Goal: Find specific page/section: Find specific page/section

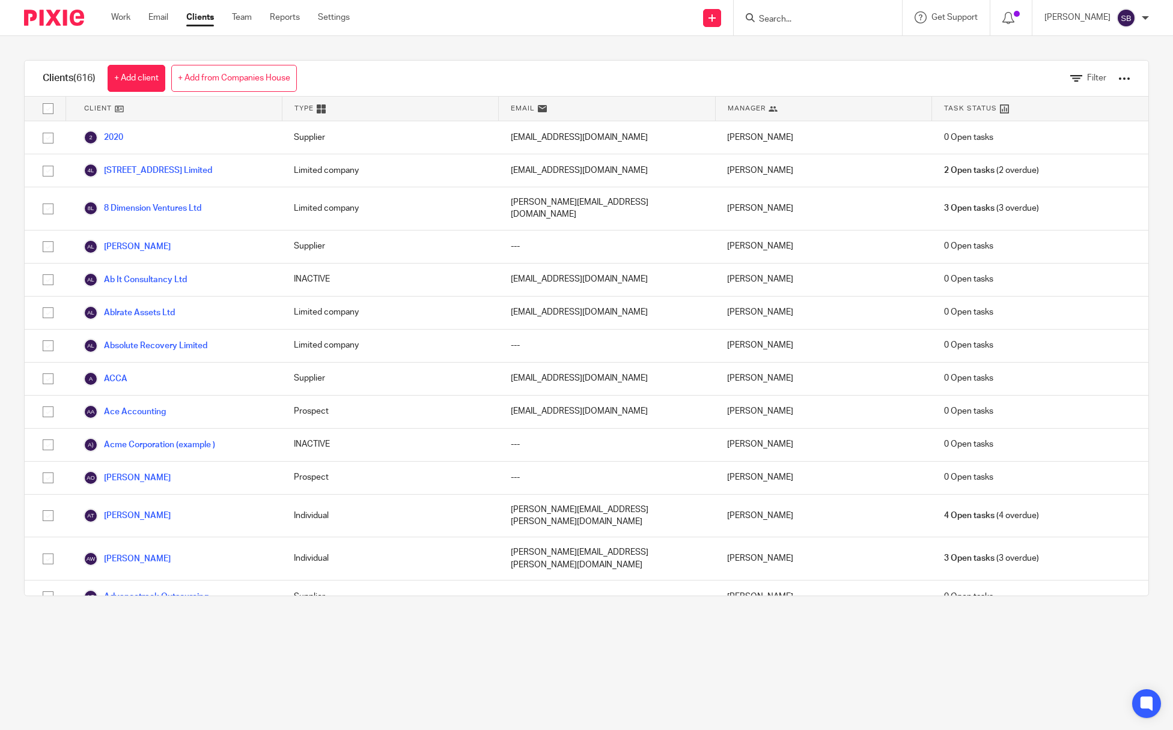
click at [770, 16] on input "Search" at bounding box center [811, 19] width 108 height 11
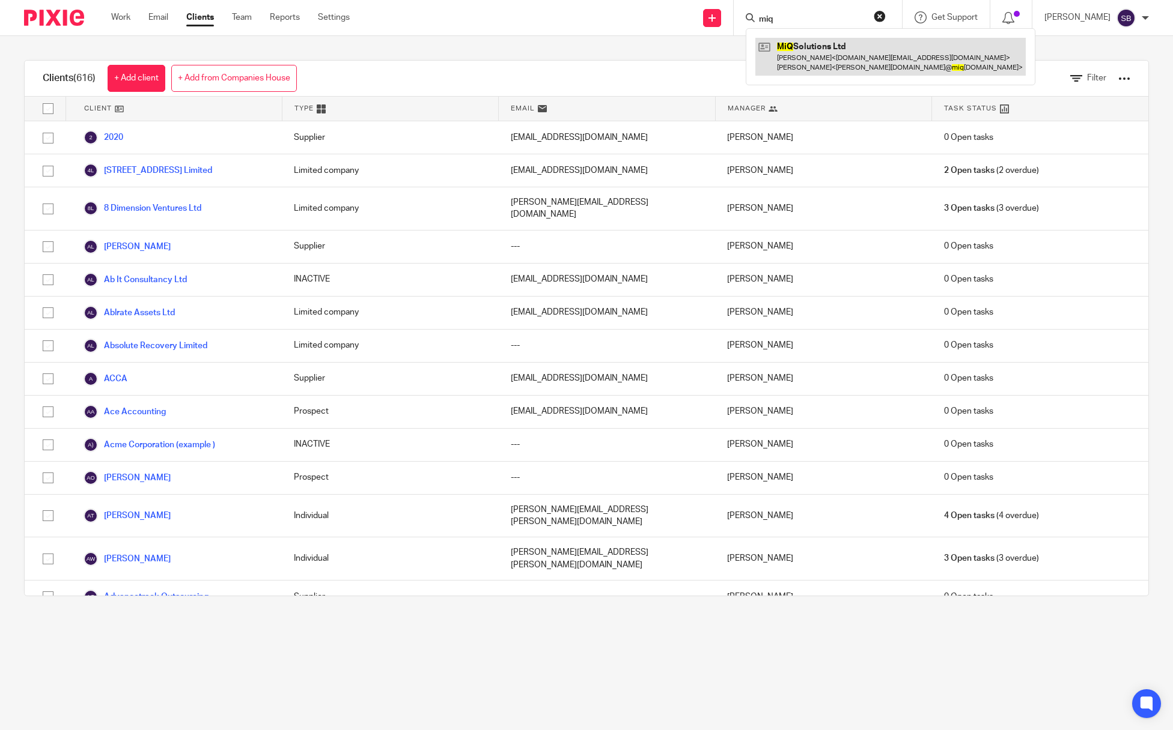
type input "miq"
click at [818, 70] on link at bounding box center [890, 56] width 270 height 37
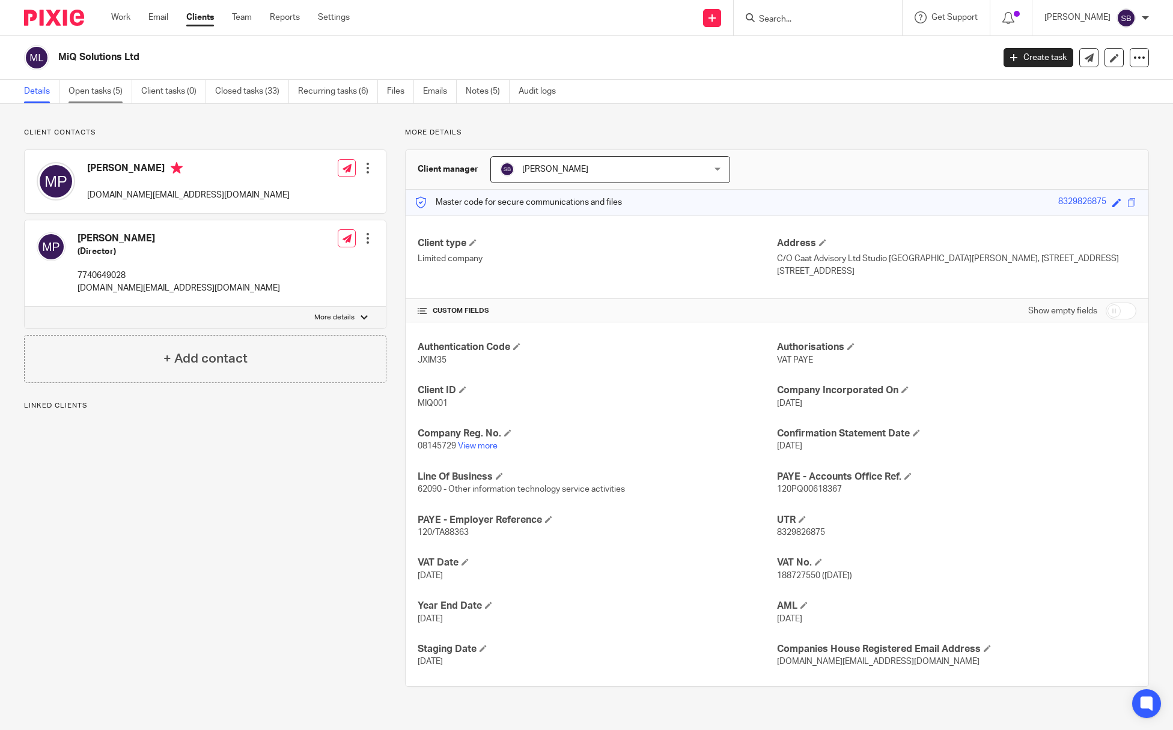
click at [97, 89] on link "Open tasks (5)" at bounding box center [100, 91] width 64 height 23
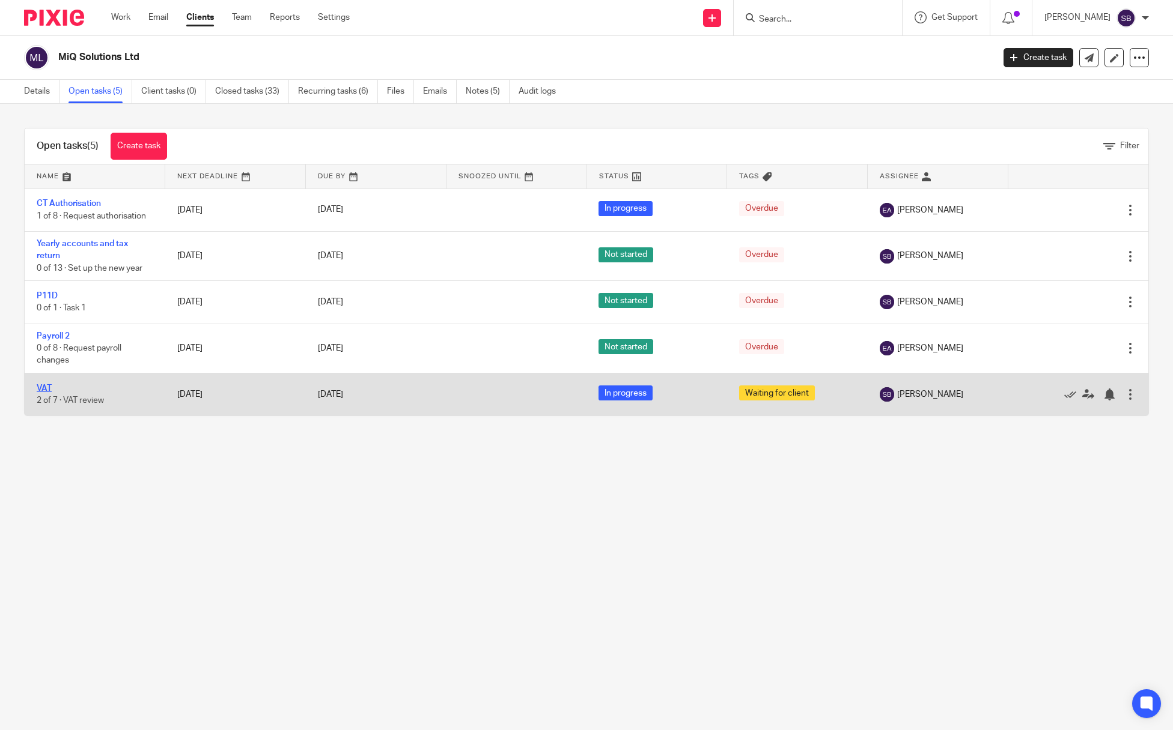
click at [41, 389] on link "VAT" at bounding box center [44, 388] width 15 height 8
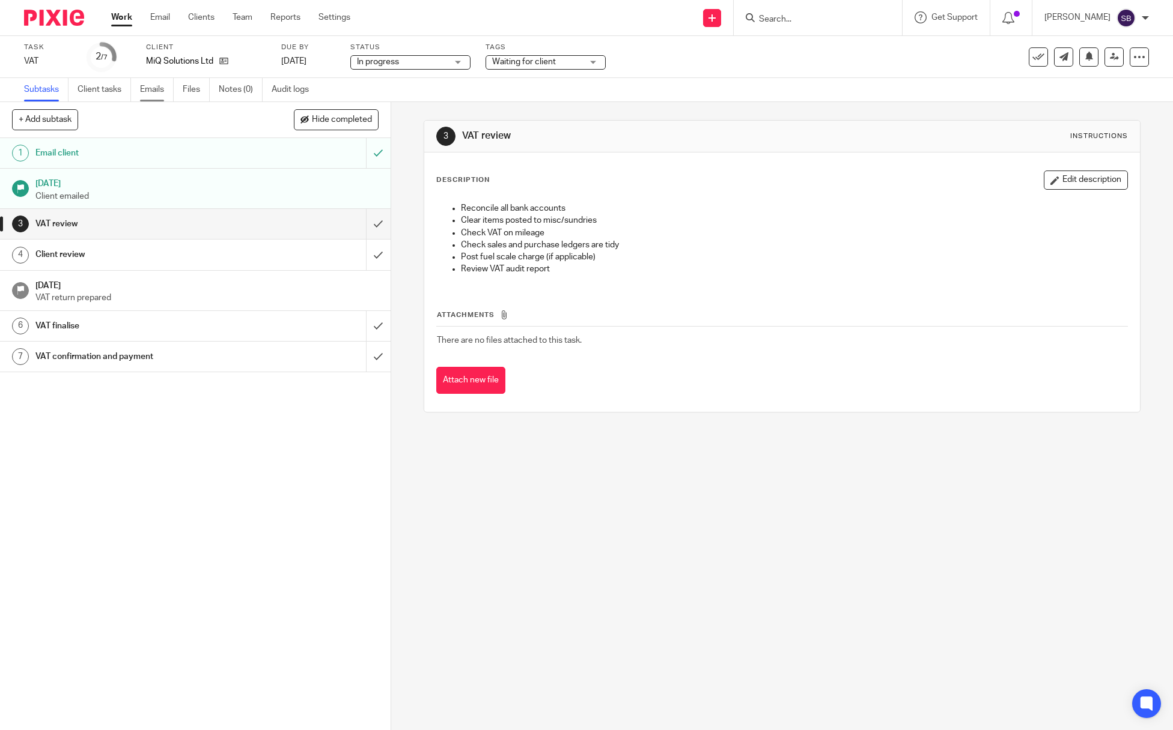
click at [150, 96] on link "Emails" at bounding box center [157, 89] width 34 height 23
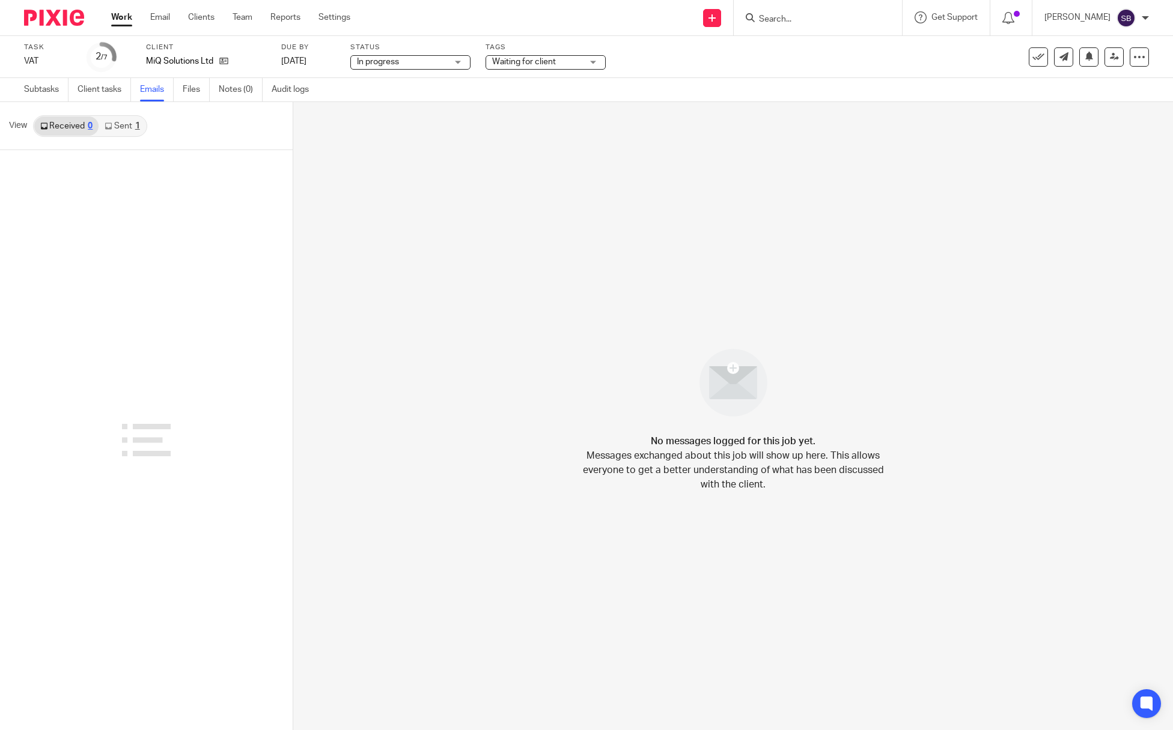
click at [114, 124] on link "Sent 1" at bounding box center [122, 126] width 47 height 19
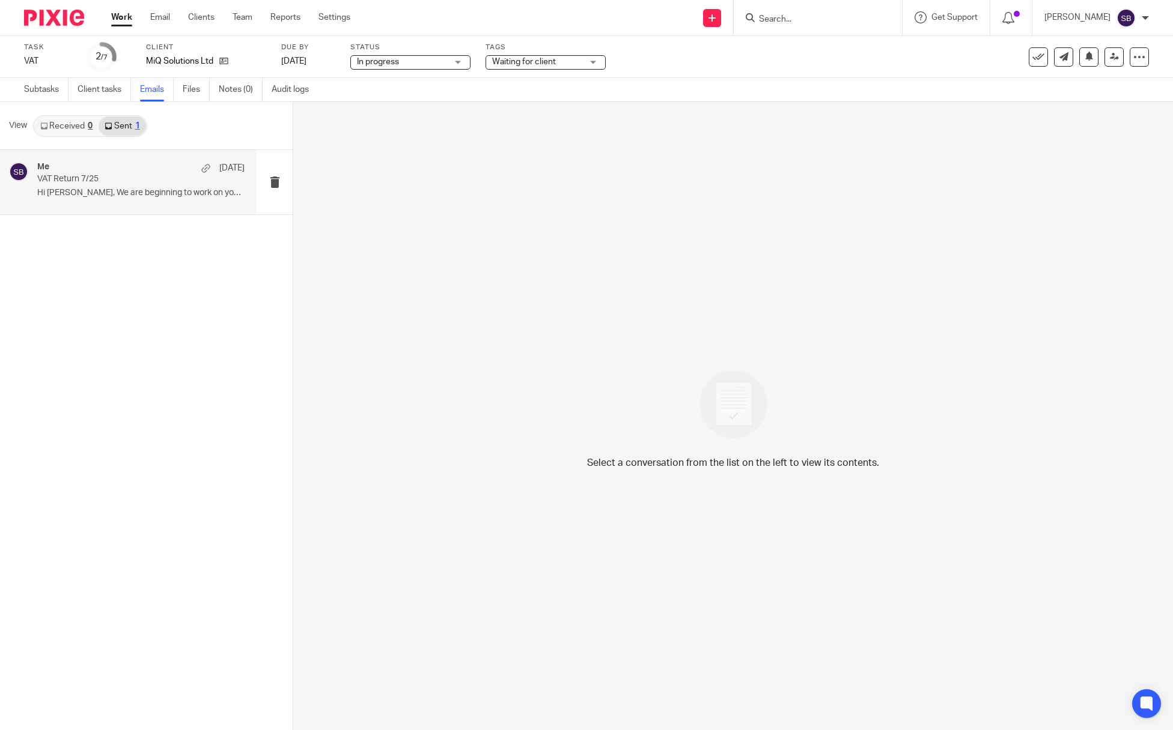
click at [118, 190] on p "Hi [PERSON_NAME], We are beginning to work on your..." at bounding box center [140, 193] width 207 height 10
